Goal: Find specific page/section: Find specific page/section

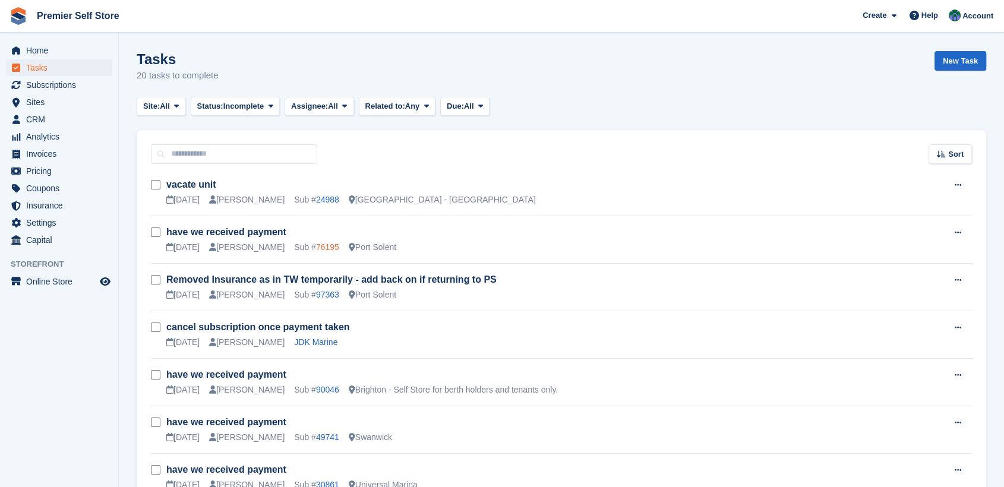
click at [316, 248] on link "76195" at bounding box center [327, 247] width 23 height 10
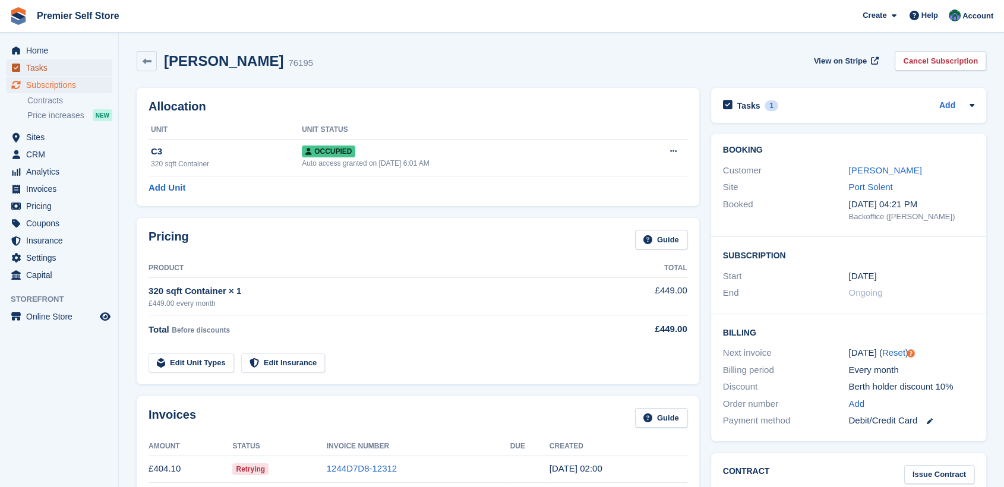
click at [42, 67] on span "Tasks" at bounding box center [61, 67] width 71 height 17
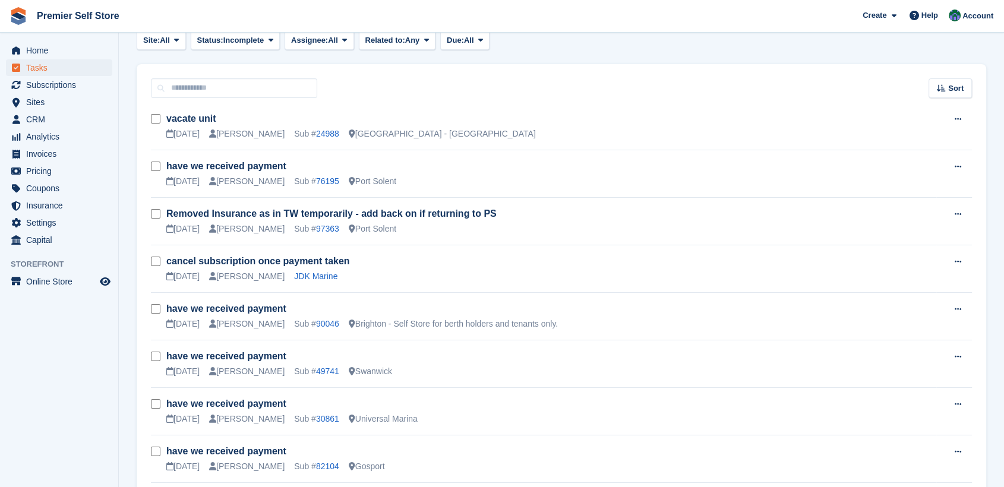
scroll to position [132, 0]
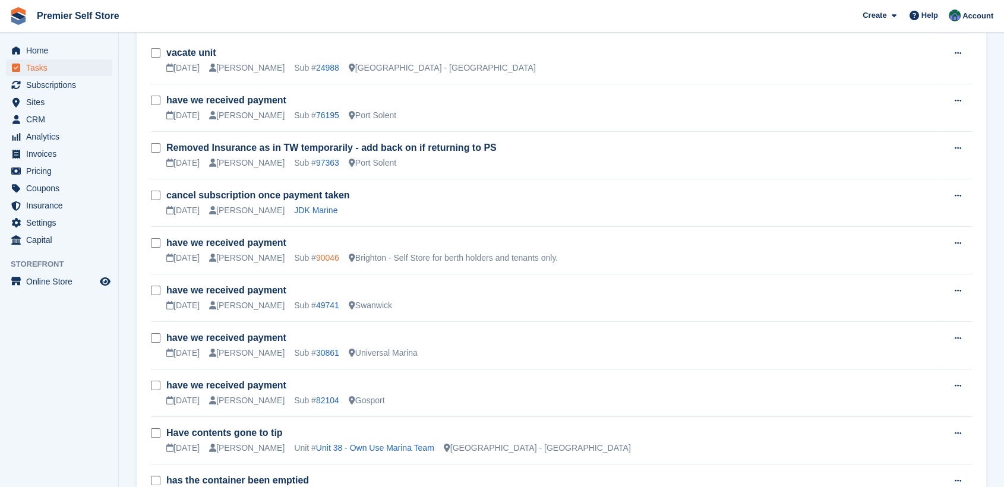
click at [316, 257] on link "90046" at bounding box center [327, 258] width 23 height 10
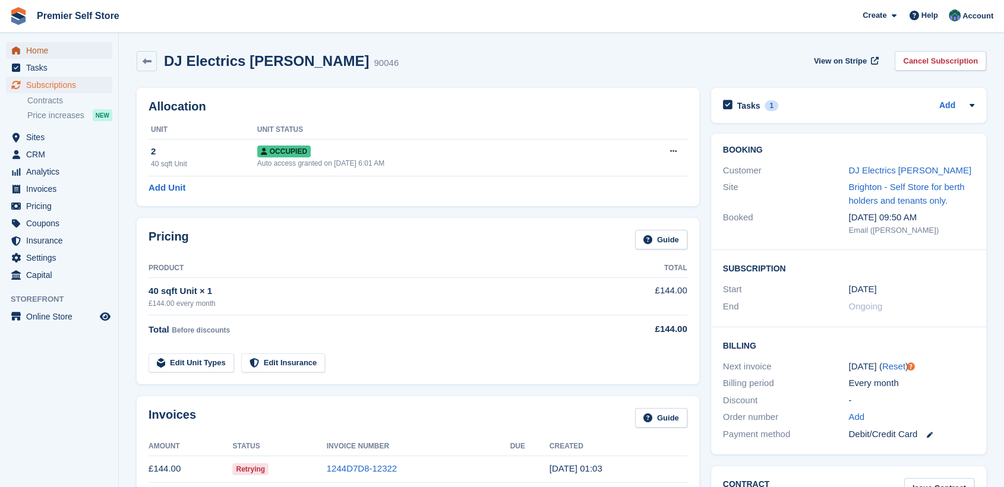
click at [32, 46] on span "Home" at bounding box center [61, 50] width 71 height 17
